Goal: Learn about a topic

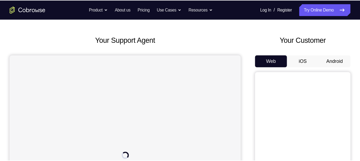
scroll to position [20, 0]
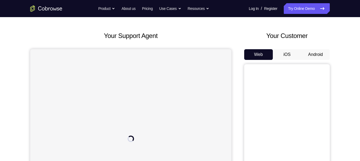
click at [318, 56] on button "Android" at bounding box center [315, 54] width 29 height 11
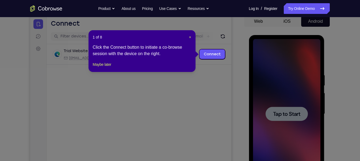
scroll to position [0, 0]
click at [100, 68] on button "Maybe later" at bounding box center [102, 64] width 18 height 6
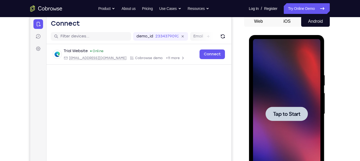
click at [283, 110] on div at bounding box center [287, 114] width 42 height 14
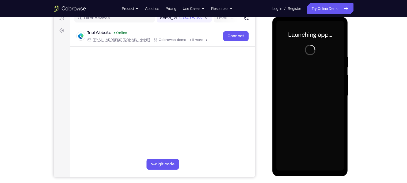
scroll to position [71, 0]
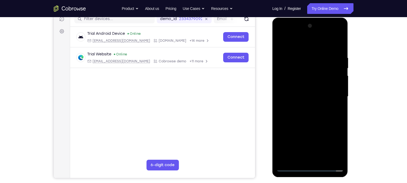
click at [311, 143] on div at bounding box center [310, 97] width 67 height 150
click at [323, 143] on div at bounding box center [310, 97] width 67 height 150
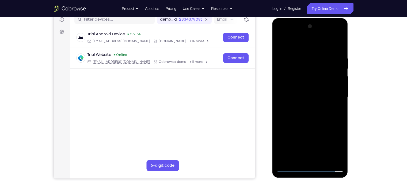
click at [281, 35] on div at bounding box center [310, 97] width 67 height 150
click at [323, 94] on div at bounding box center [310, 97] width 67 height 150
click at [304, 105] on div at bounding box center [310, 97] width 67 height 150
click at [311, 84] on div at bounding box center [310, 97] width 67 height 150
click at [300, 94] on div at bounding box center [310, 97] width 67 height 150
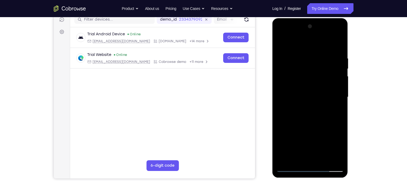
click at [323, 143] on div at bounding box center [310, 97] width 67 height 150
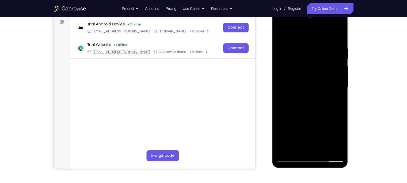
scroll to position [80, 0]
click at [323, 83] on div at bounding box center [310, 88] width 67 height 150
click at [312, 74] on div at bounding box center [310, 88] width 67 height 150
click at [323, 143] on div at bounding box center [310, 88] width 67 height 150
click at [319, 118] on div at bounding box center [310, 88] width 67 height 150
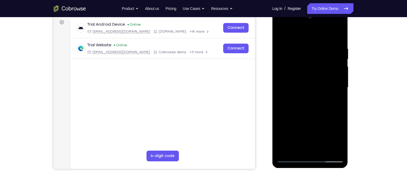
click at [323, 84] on div at bounding box center [310, 88] width 67 height 150
click at [298, 109] on div at bounding box center [310, 88] width 67 height 150
click at [304, 143] on div at bounding box center [310, 88] width 67 height 150
click at [301, 46] on div at bounding box center [310, 88] width 67 height 150
click at [311, 92] on div at bounding box center [310, 88] width 67 height 150
